Goal: Task Accomplishment & Management: Use online tool/utility

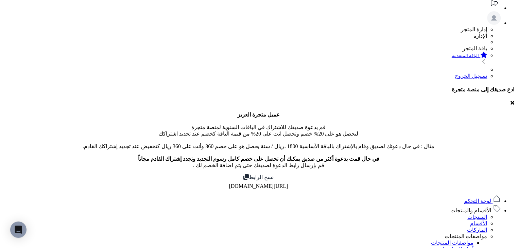
scroll to position [34, 0]
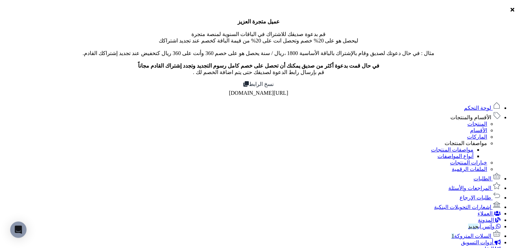
scroll to position [129, 0]
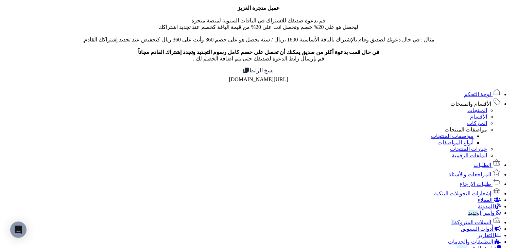
scroll to position [61, 0]
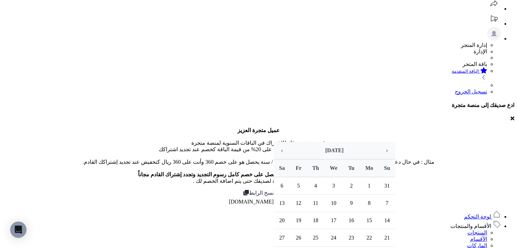
click at [280, 150] on th "›" at bounding box center [282, 150] width 17 height 17
click at [379, 149] on th "‹" at bounding box center [387, 150] width 17 height 17
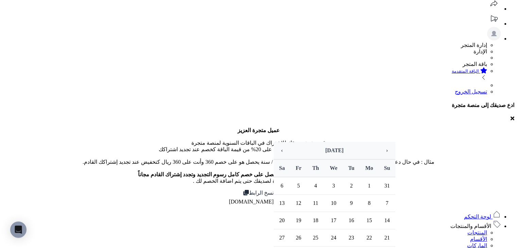
click at [280, 150] on th "›" at bounding box center [282, 150] width 17 height 17
click at [379, 150] on th "‹" at bounding box center [387, 150] width 17 height 17
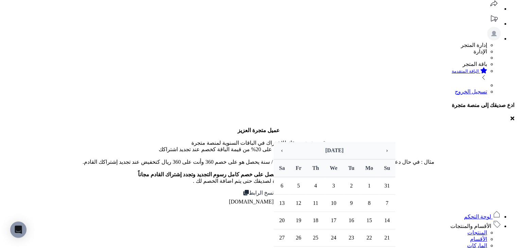
click at [379, 149] on th "‹" at bounding box center [387, 150] width 17 height 17
click at [297, 177] on td "4" at bounding box center [299, 186] width 17 height 18
type input "**********"
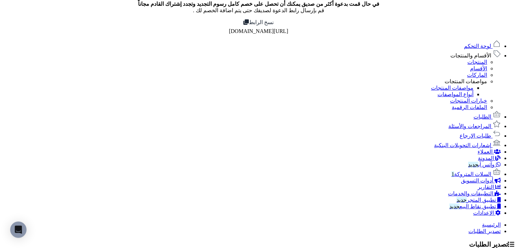
scroll to position [231, 0]
drag, startPoint x: 177, startPoint y: 89, endPoint x: 179, endPoint y: 67, distance: 21.9
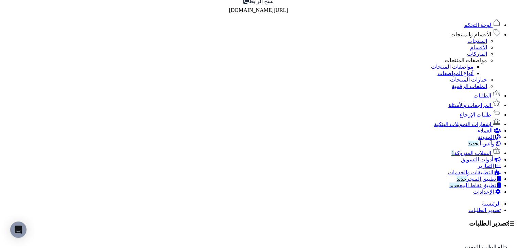
scroll to position [265, 0]
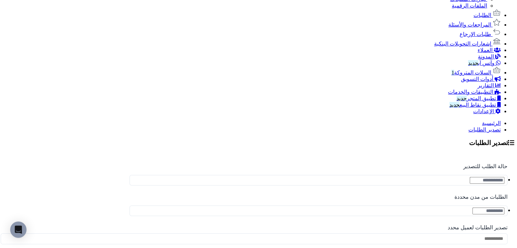
scroll to position [333, 0]
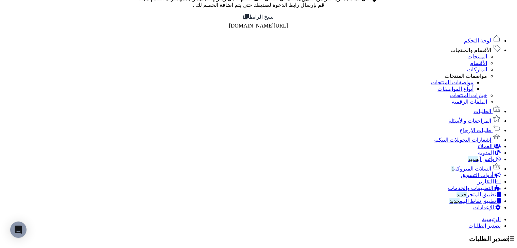
scroll to position [272, 0]
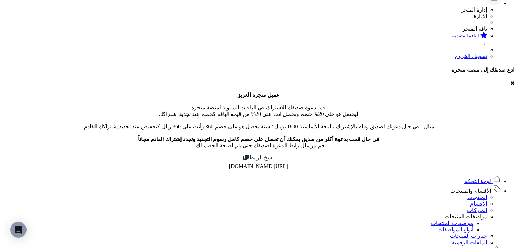
scroll to position [0, 0]
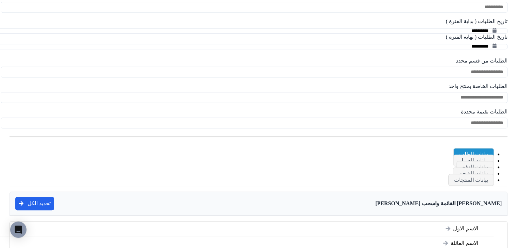
scroll to position [612, 0]
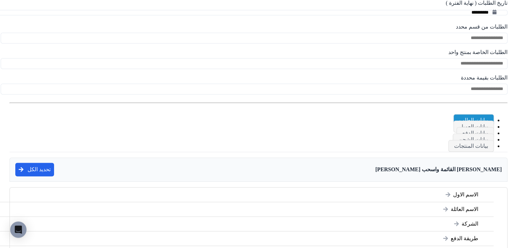
drag, startPoint x: 224, startPoint y: 92, endPoint x: 199, endPoint y: 93, distance: 25.2
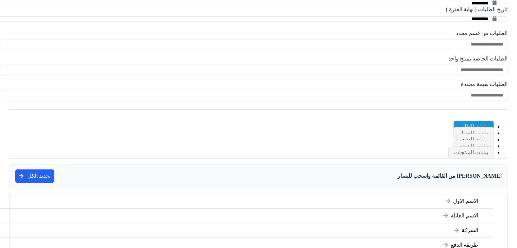
scroll to position [590, 0]
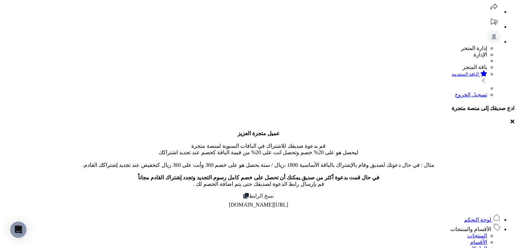
scroll to position [0, 0]
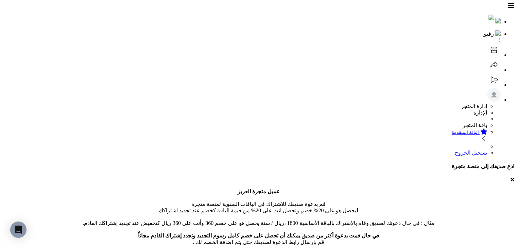
click at [425, 15] on header "رفيق ! 0 الطلبات معالجة مكتمل إرجاع المنتجات العملاء المتواجدون الان 6 عملاء من…" at bounding box center [259, 79] width 512 height 153
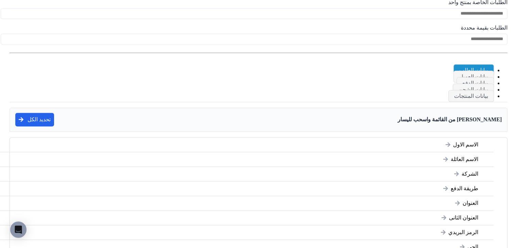
scroll to position [572, 0]
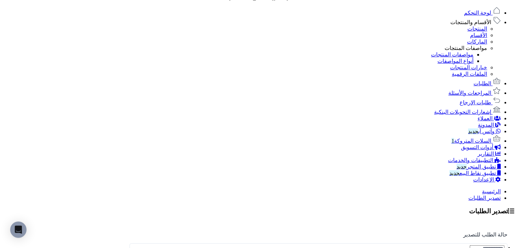
scroll to position [231, 0]
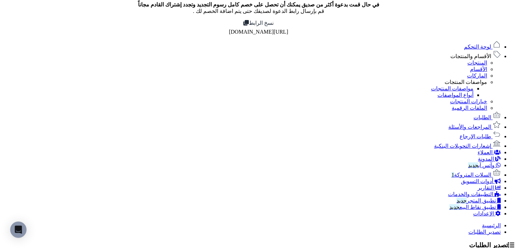
select select "****"
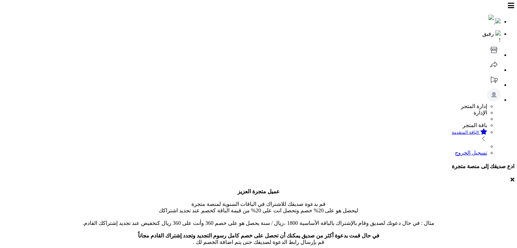
scroll to position [572, 0]
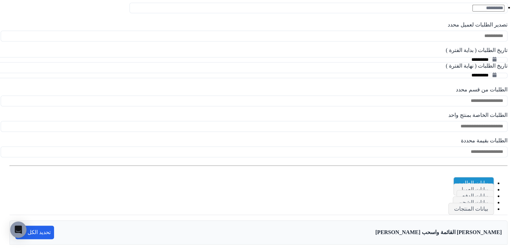
scroll to position [538, 0]
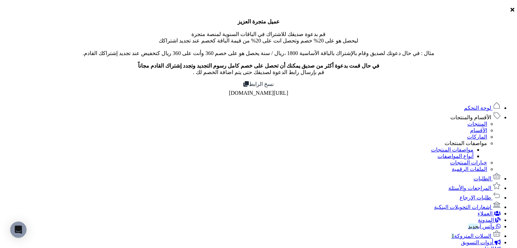
scroll to position [34, 0]
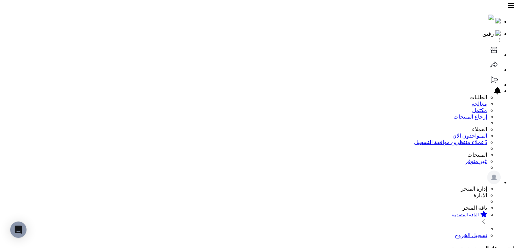
scroll to position [0, -11]
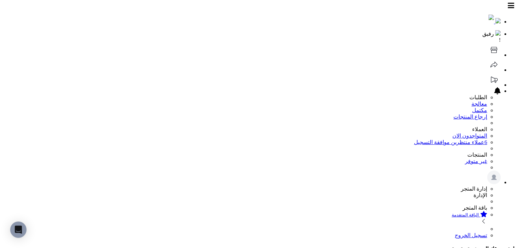
scroll to position [0, 0]
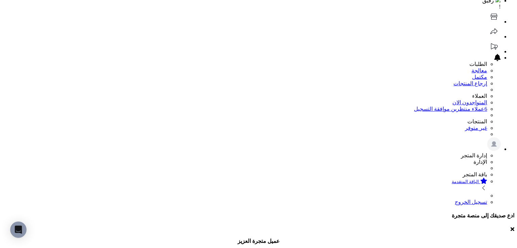
scroll to position [68, 0]
